Goal: Task Accomplishment & Management: Manage account settings

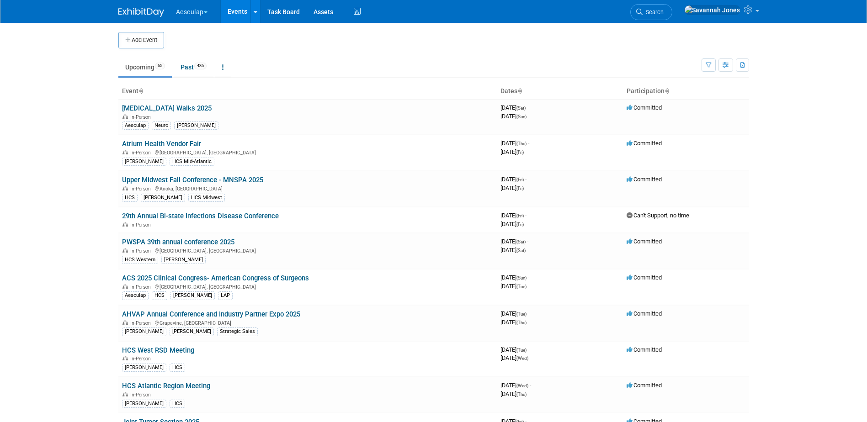
click at [198, 11] on button "Aesculap" at bounding box center [197, 10] width 44 height 20
click at [203, 80] on link "[PERSON_NAME]" at bounding box center [209, 81] width 66 height 13
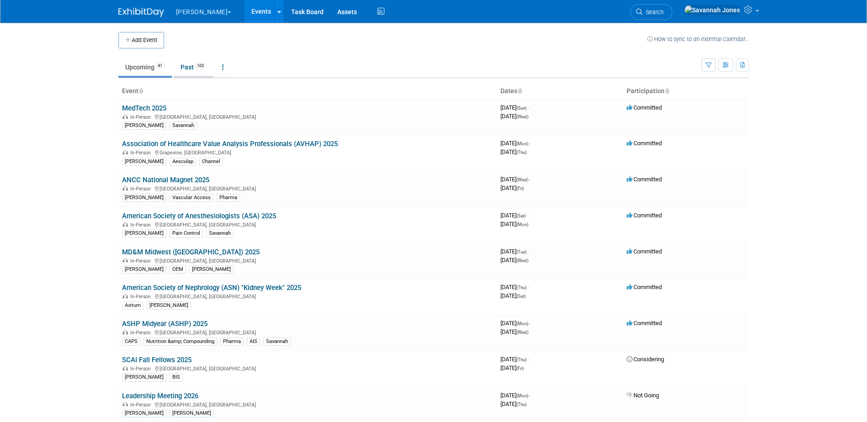
click at [200, 69] on link "Past 103" at bounding box center [194, 67] width 40 height 17
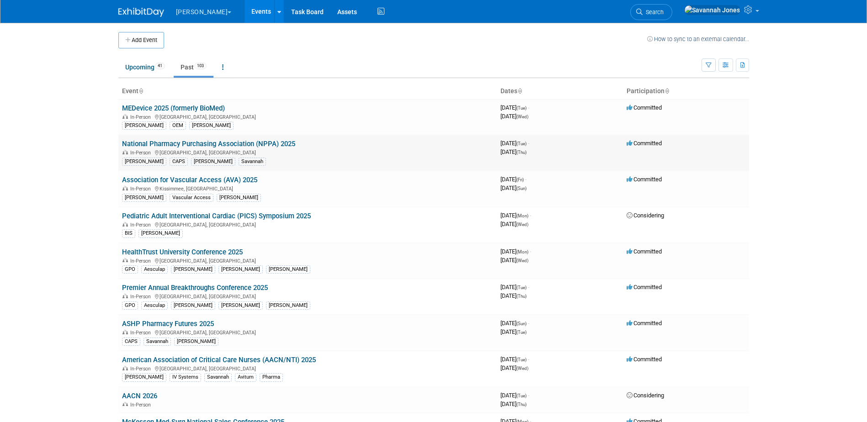
click at [233, 141] on link "National Pharmacy Purchasing Association (NPPA) 2025" at bounding box center [208, 144] width 173 height 8
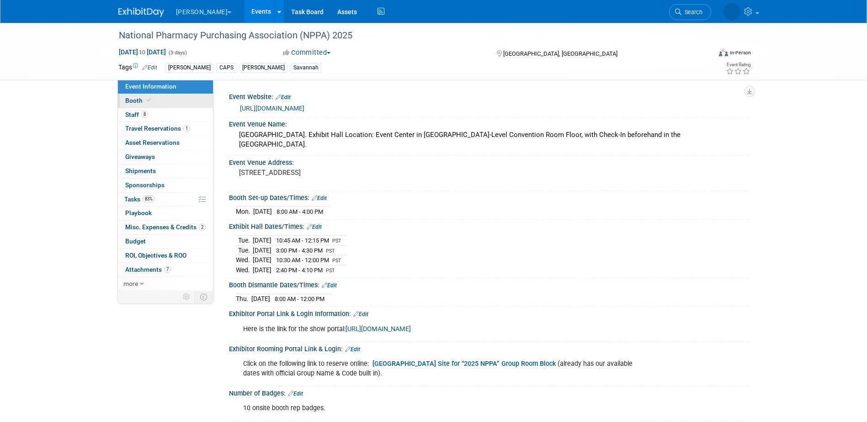
click at [164, 104] on link "Booth" at bounding box center [165, 101] width 95 height 14
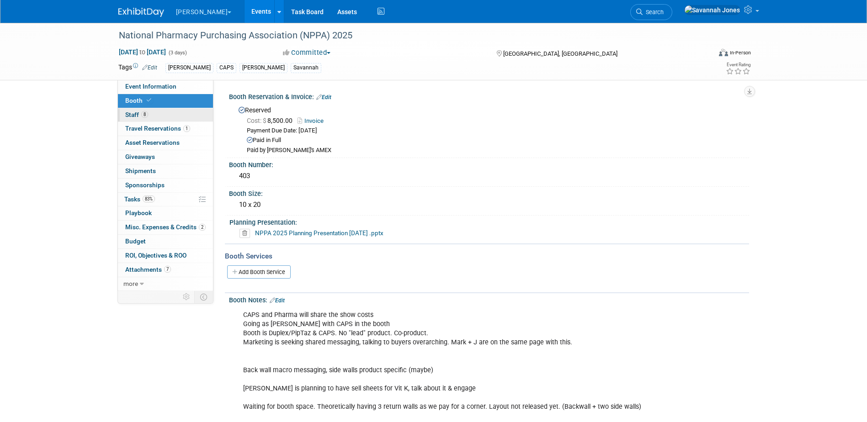
click at [158, 115] on link "8 Staff 8" at bounding box center [165, 115] width 95 height 14
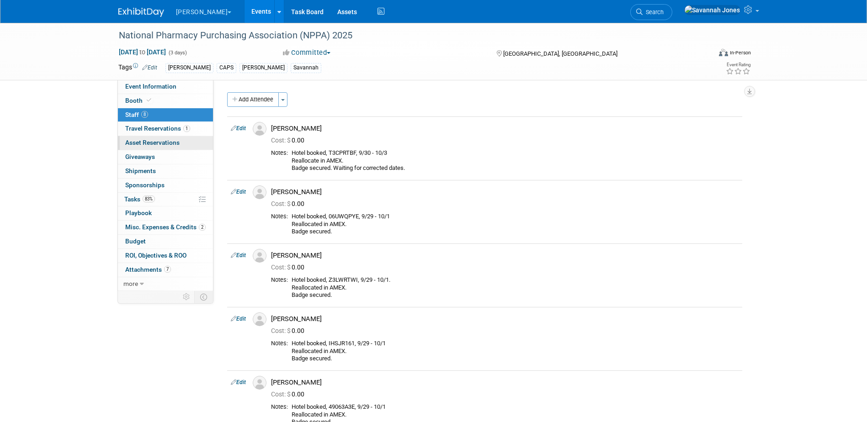
click at [167, 140] on span "Asset Reservations 0" at bounding box center [152, 142] width 54 height 7
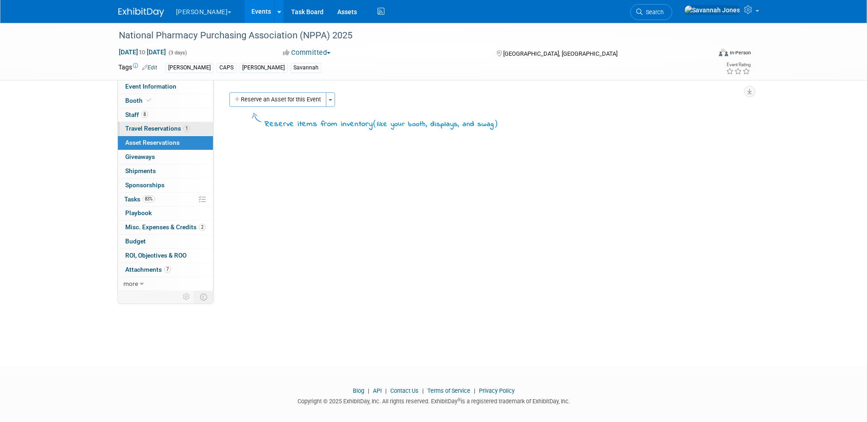
click at [178, 126] on span "Travel Reservations 1" at bounding box center [157, 128] width 65 height 7
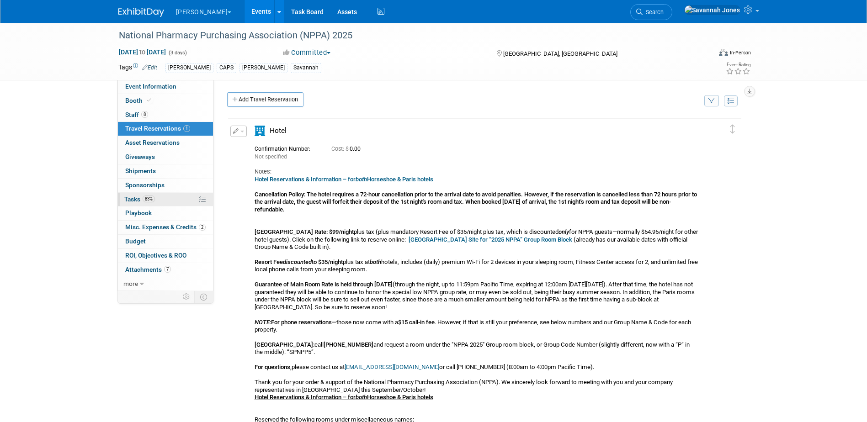
click at [167, 195] on link "83% Tasks 83%" at bounding box center [165, 200] width 95 height 14
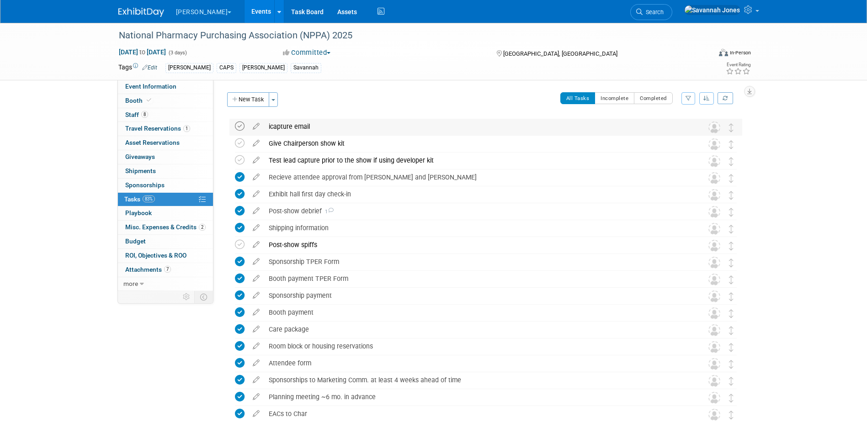
click at [238, 125] on icon at bounding box center [240, 127] width 10 height 10
click at [238, 144] on icon at bounding box center [240, 144] width 10 height 10
click at [238, 165] on icon at bounding box center [240, 160] width 10 height 10
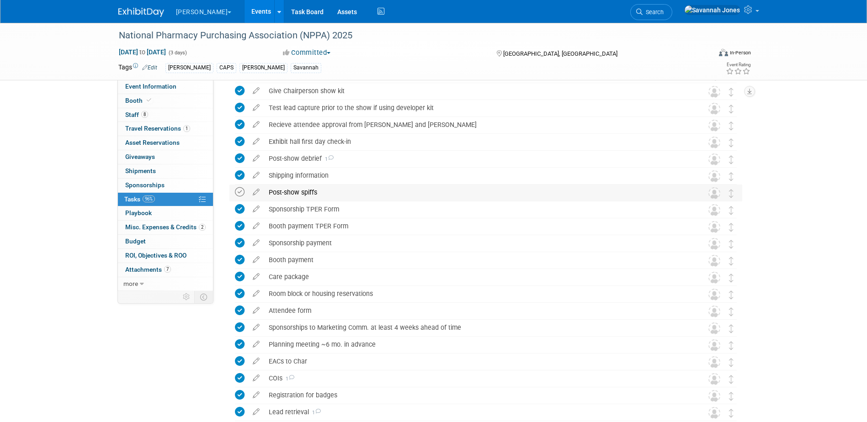
scroll to position [21, 0]
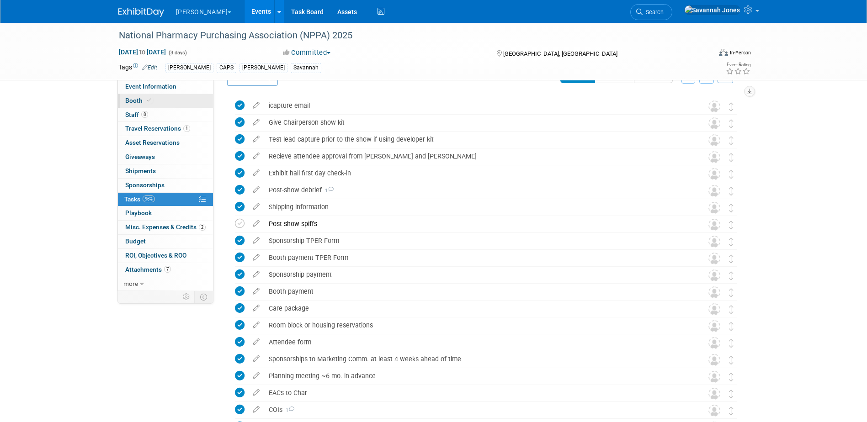
click at [186, 100] on link "Booth" at bounding box center [165, 101] width 95 height 14
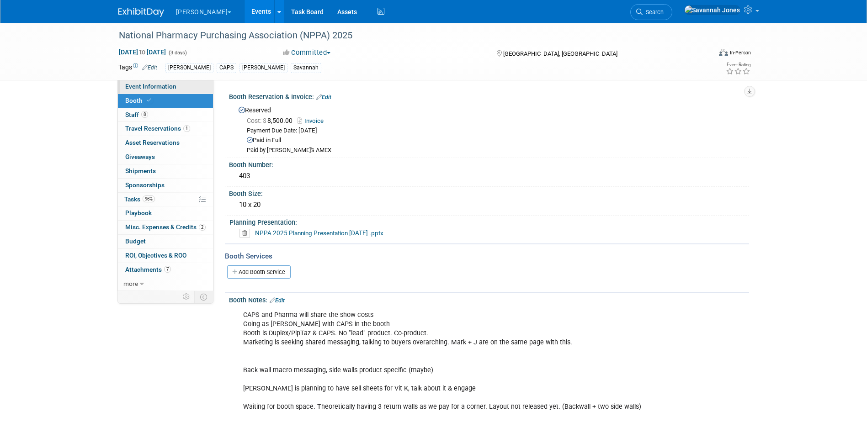
click at [190, 91] on link "Event Information" at bounding box center [165, 87] width 95 height 14
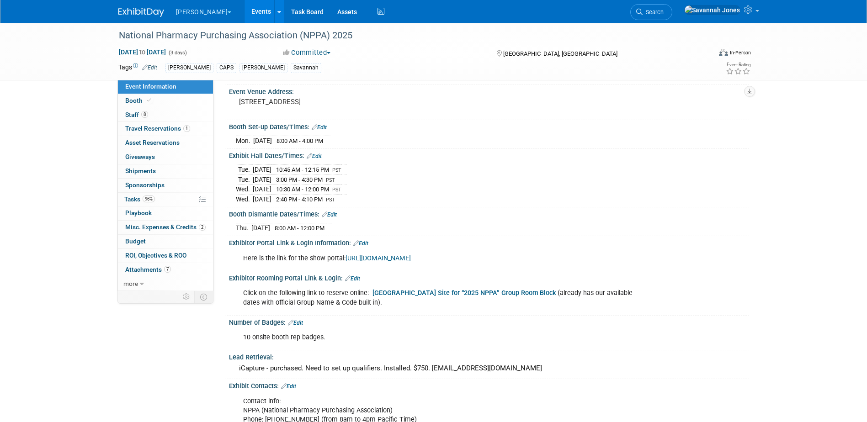
scroll to position [55, 0]
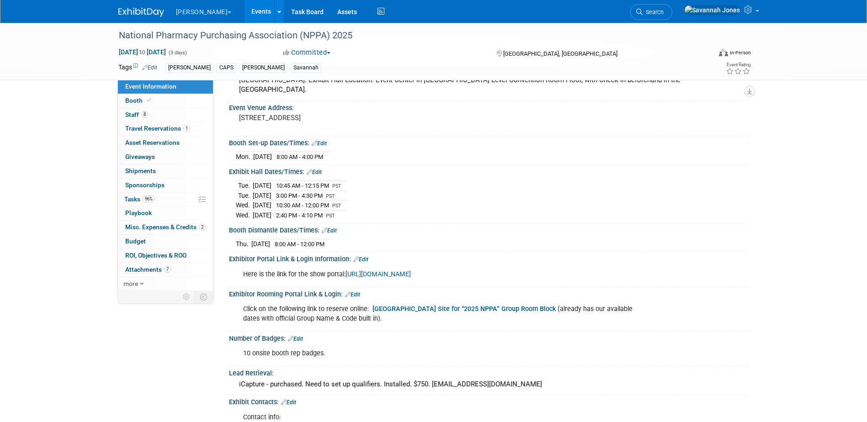
click at [399, 275] on link "https://ordering.ges.com/011602759/welcome" at bounding box center [378, 275] width 65 height 8
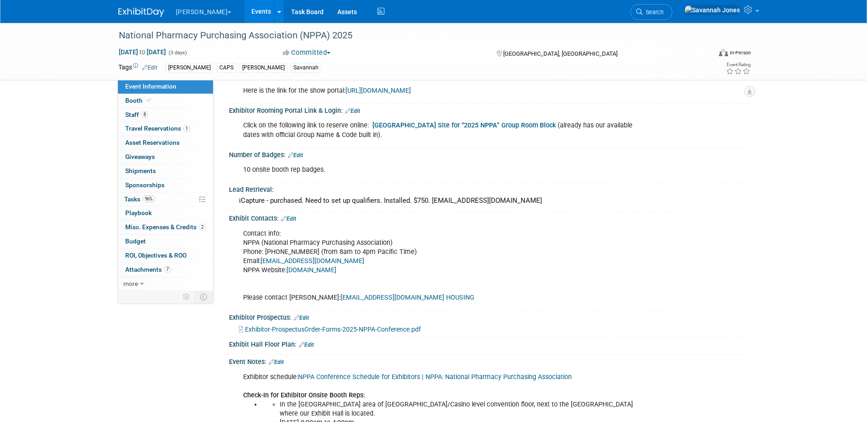
scroll to position [238, 0]
click at [245, 6] on link "Events" at bounding box center [261, 11] width 33 height 23
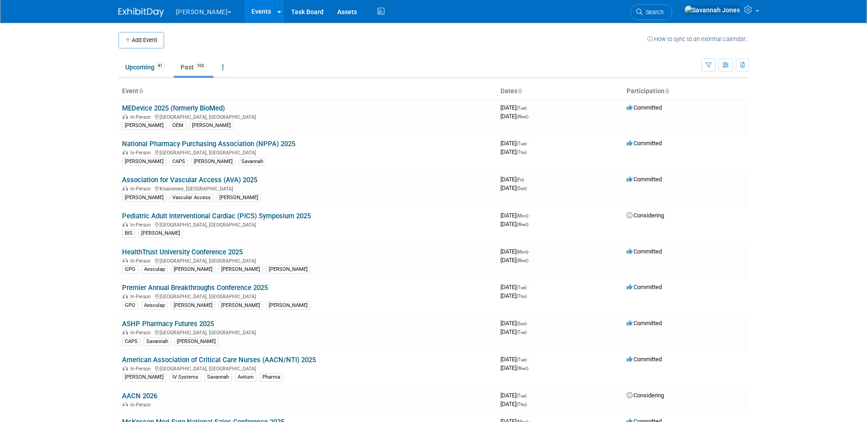
click at [197, 63] on span "103" at bounding box center [200, 66] width 12 height 7
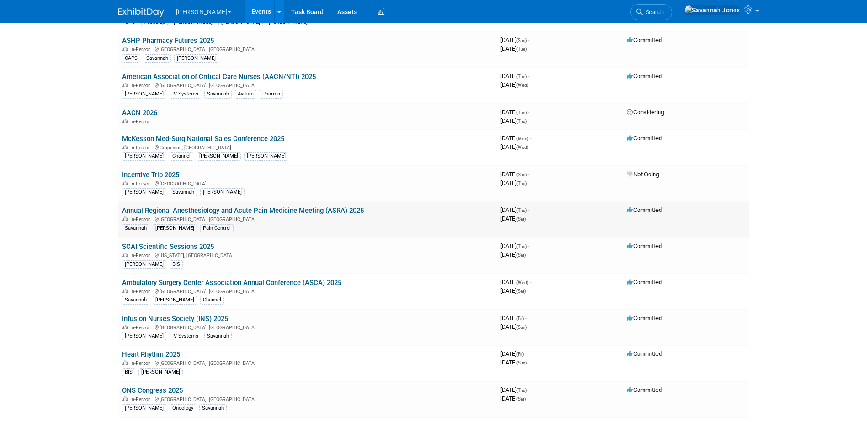
click at [330, 205] on td "Annual Regional Anesthesiology and Acute Pain Medicine Meeting (ASRA) 2025 In-P…" at bounding box center [307, 220] width 378 height 36
click at [330, 212] on link "Annual Regional Anesthesiology and Acute Pain Medicine Meeting (ASRA) 2025" at bounding box center [243, 211] width 242 height 8
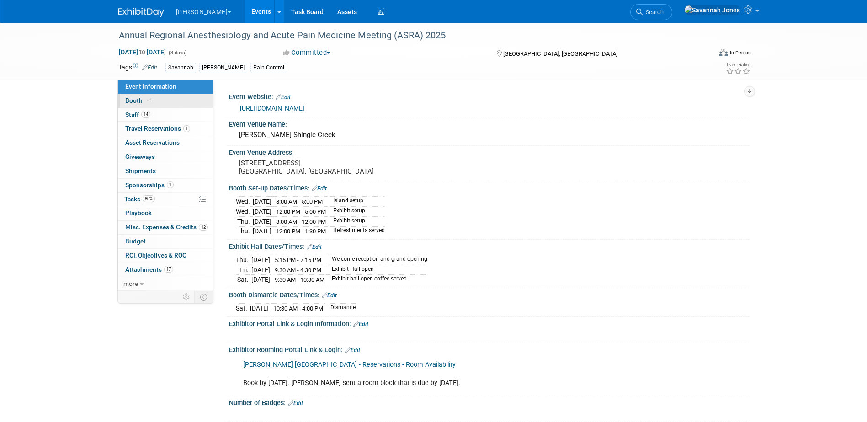
click at [156, 94] on link "Booth" at bounding box center [165, 101] width 95 height 14
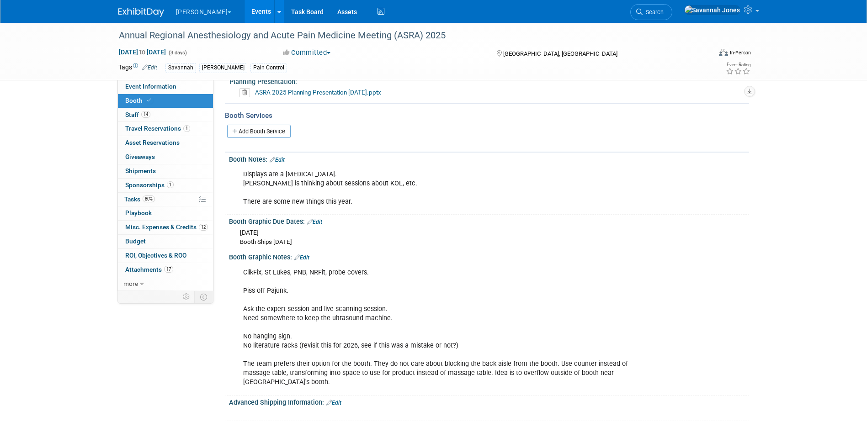
scroll to position [137, 0]
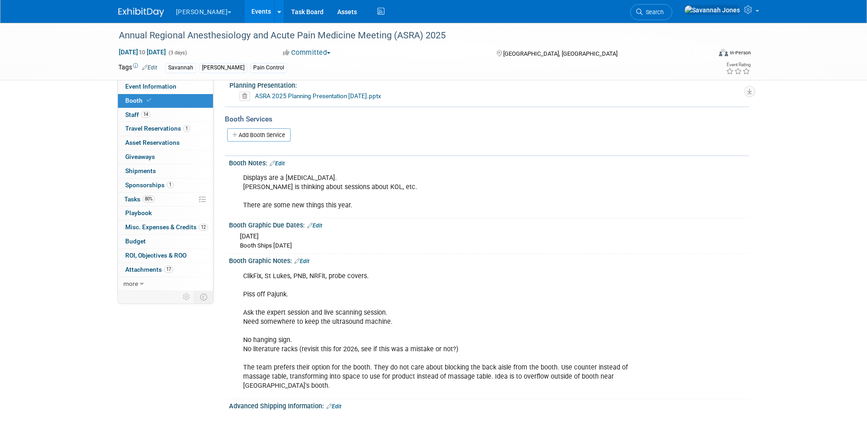
click at [245, 12] on link "Events" at bounding box center [261, 11] width 33 height 23
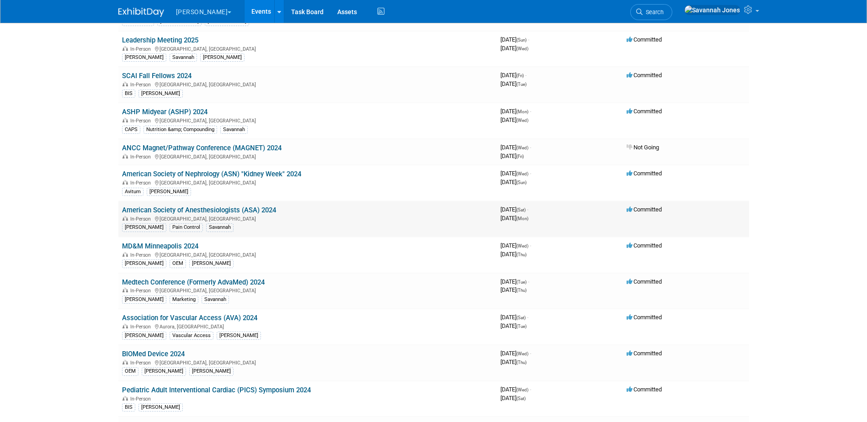
scroll to position [960, 0]
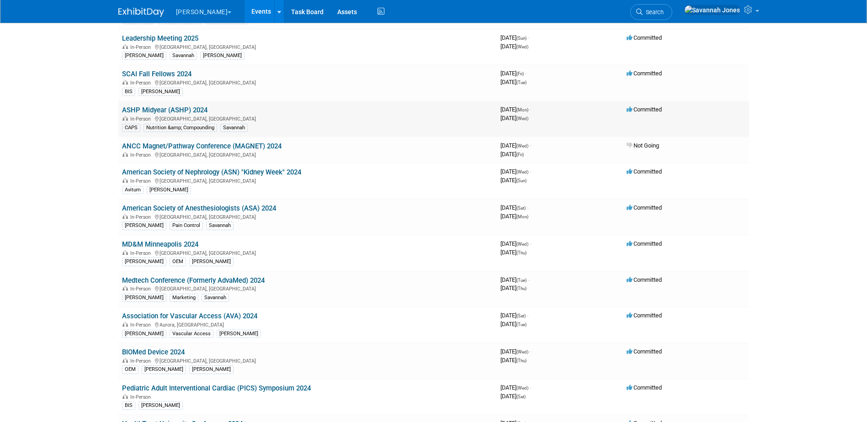
click at [192, 110] on link "ASHP Midyear (ASHP) 2024" at bounding box center [164, 110] width 85 height 8
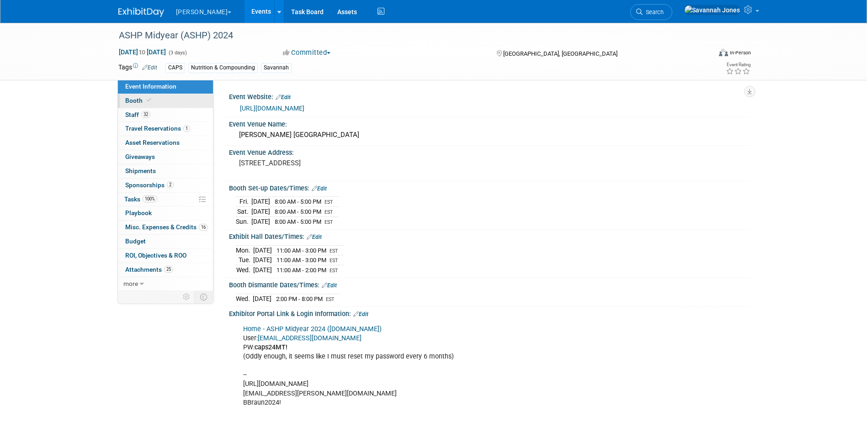
click at [187, 103] on link "Booth" at bounding box center [165, 101] width 95 height 14
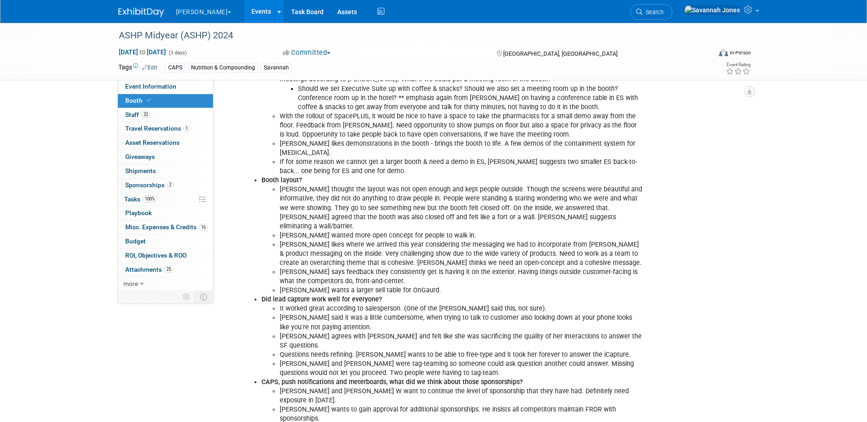
scroll to position [320, 0]
